Goal: Find specific page/section: Find specific page/section

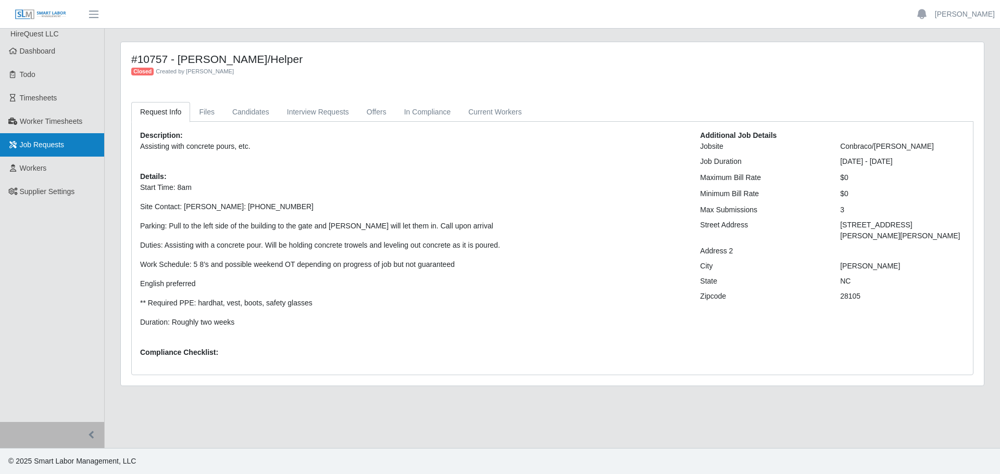
click at [33, 148] on span "Job Requests" at bounding box center [42, 145] width 45 height 8
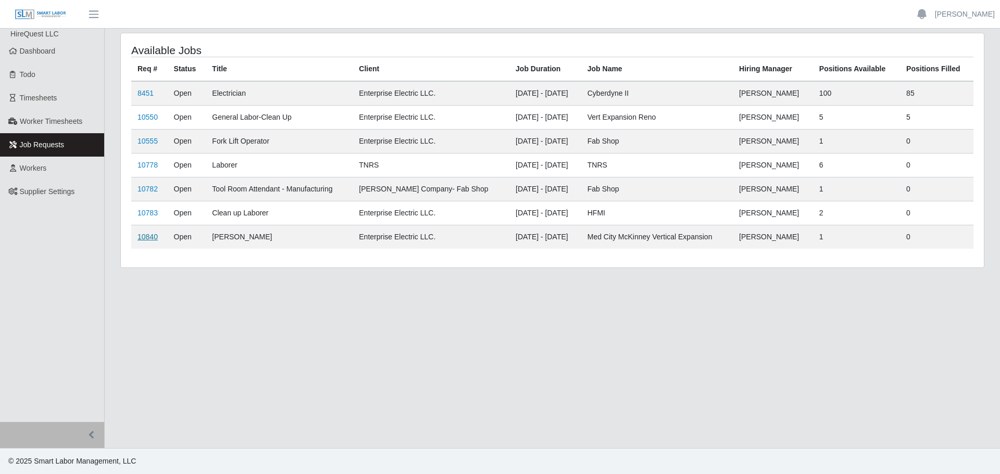
click at [140, 236] on link "10840" at bounding box center [147, 237] width 20 height 8
